Goal: Task Accomplishment & Management: Complete application form

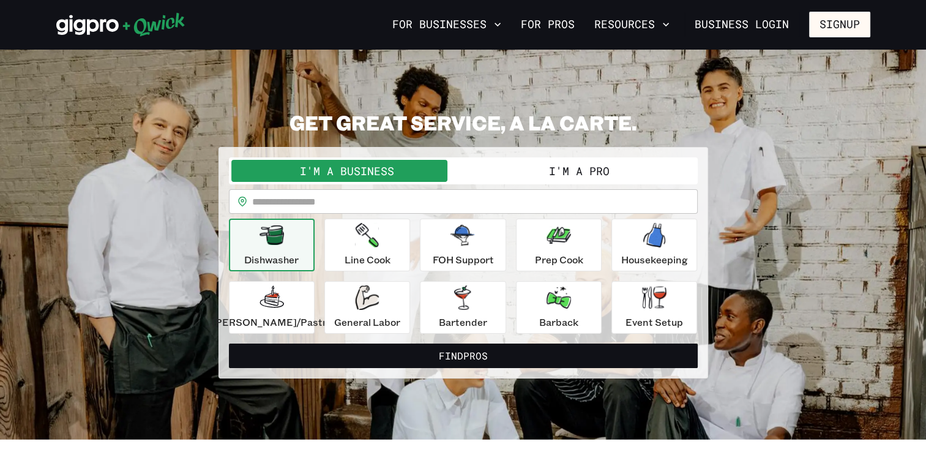
click at [565, 171] on button "I'm a Pro" at bounding box center [579, 171] width 232 height 22
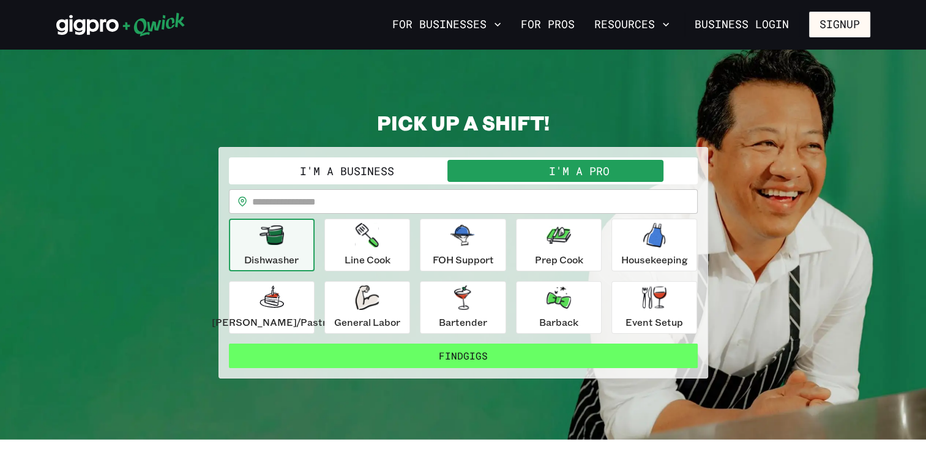
click at [475, 359] on button "Find Gigs" at bounding box center [463, 355] width 469 height 24
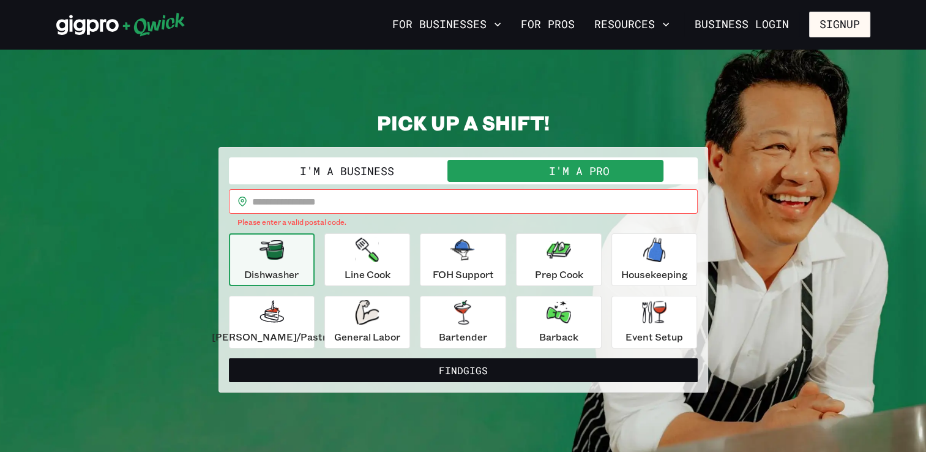
click at [367, 206] on input "text" at bounding box center [474, 201] width 445 height 24
type input "*****"
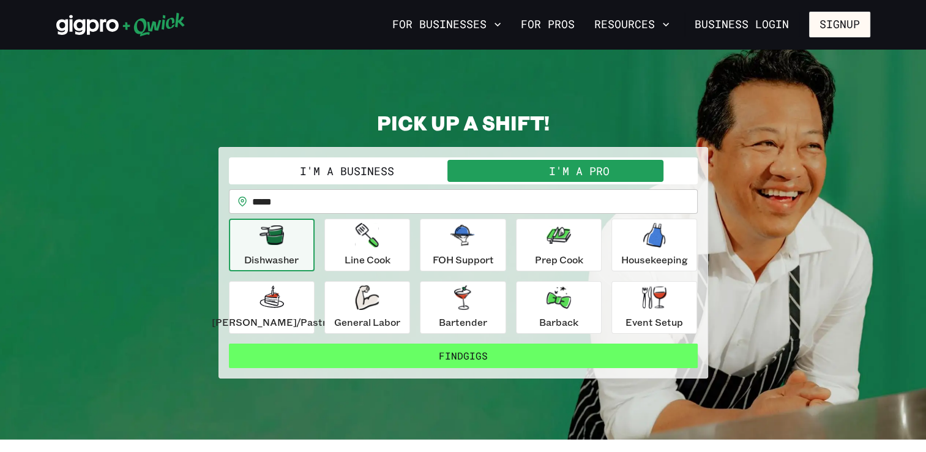
click at [450, 352] on button "Find Gigs" at bounding box center [463, 355] width 469 height 24
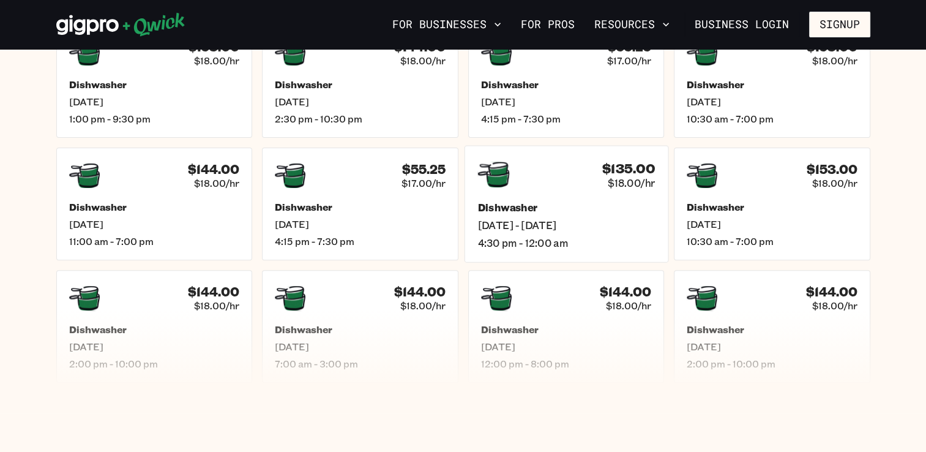
scroll to position [306, 0]
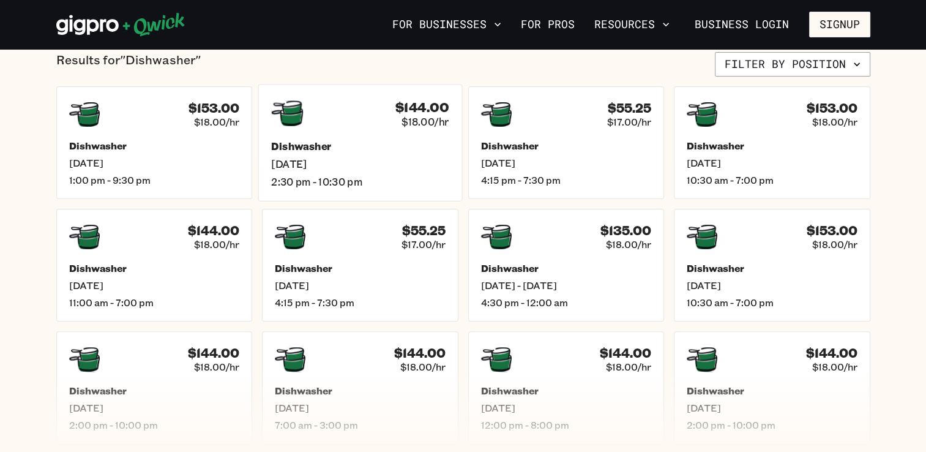
click at [389, 146] on h5 "Dishwasher" at bounding box center [359, 146] width 177 height 13
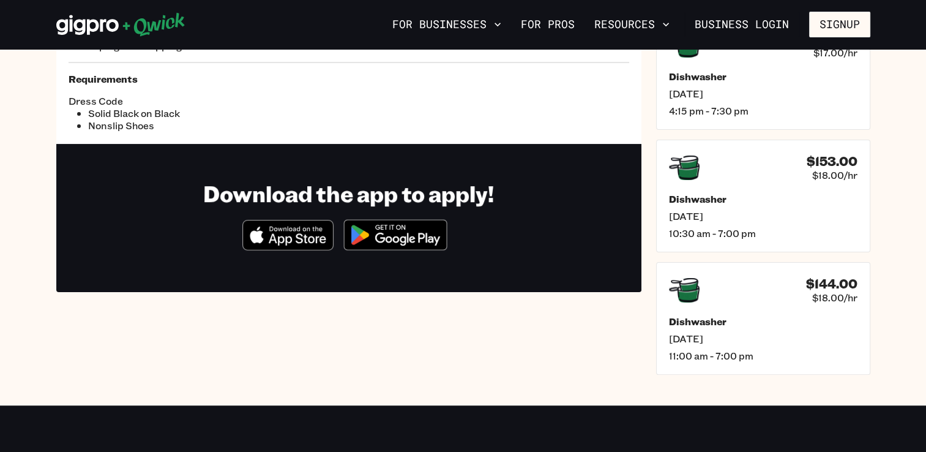
scroll to position [245, 0]
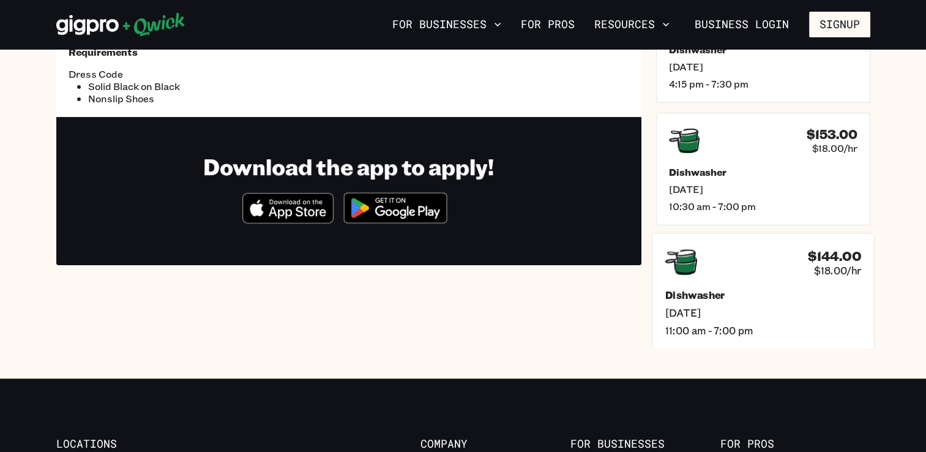
click at [772, 305] on span "[DATE]" at bounding box center [762, 311] width 196 height 13
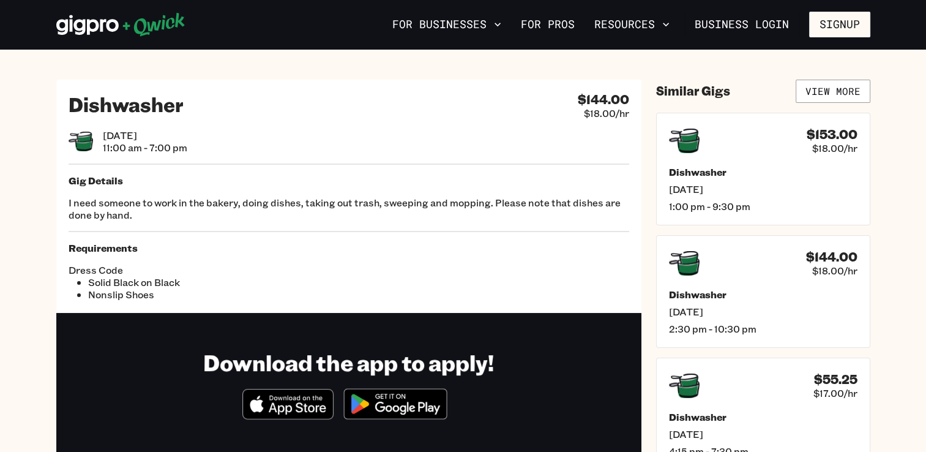
click at [329, 168] on div "Dishwasher $144.00 $18.00/hr [DATE] 11:00 am - 7:00 pm Gig Details I need someo…" at bounding box center [348, 196] width 585 height 233
click at [283, 122] on div "Dishwasher $144.00 $18.00/hr [DATE] 11:00 am - 7:00 pm Gig Details I need someo…" at bounding box center [348, 196] width 585 height 233
click at [211, 141] on div "[DATE] 11:00 am - 7:00 pm" at bounding box center [349, 141] width 560 height 24
click at [173, 173] on div "Dishwasher $144.00 $18.00/hr [DATE] 11:00 am - 7:00 pm Gig Details I need someo…" at bounding box center [348, 196] width 585 height 233
click at [181, 242] on h5 "Requirements" at bounding box center [349, 248] width 560 height 12
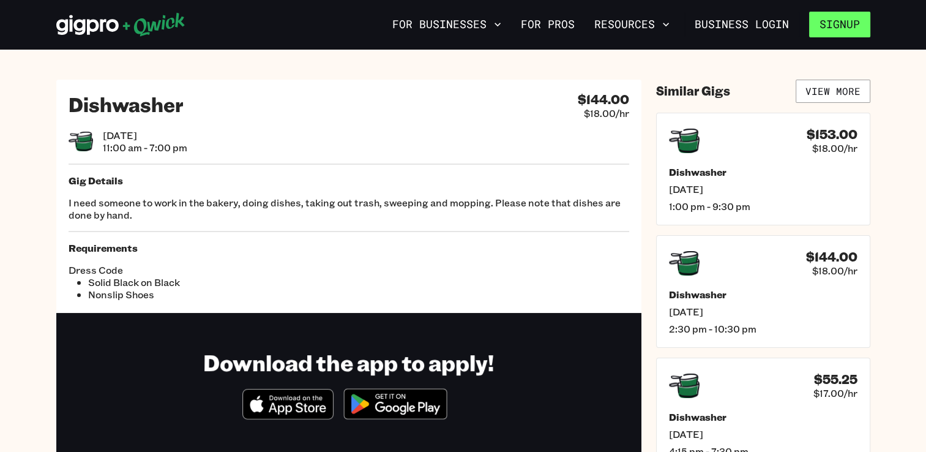
click at [839, 21] on button "Signup" at bounding box center [839, 25] width 61 height 26
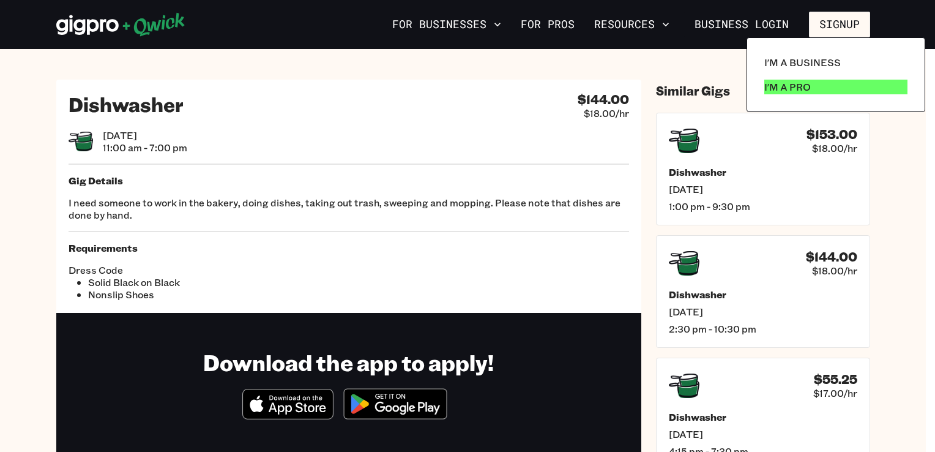
click at [794, 87] on p "I'm a Pro" at bounding box center [787, 87] width 47 height 15
